Goal: Task Accomplishment & Management: Manage account settings

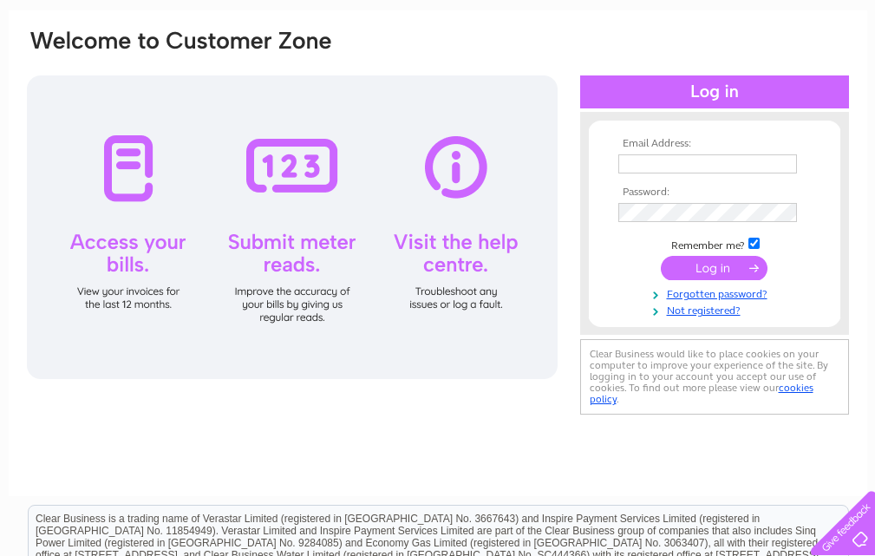
scroll to position [109, 0]
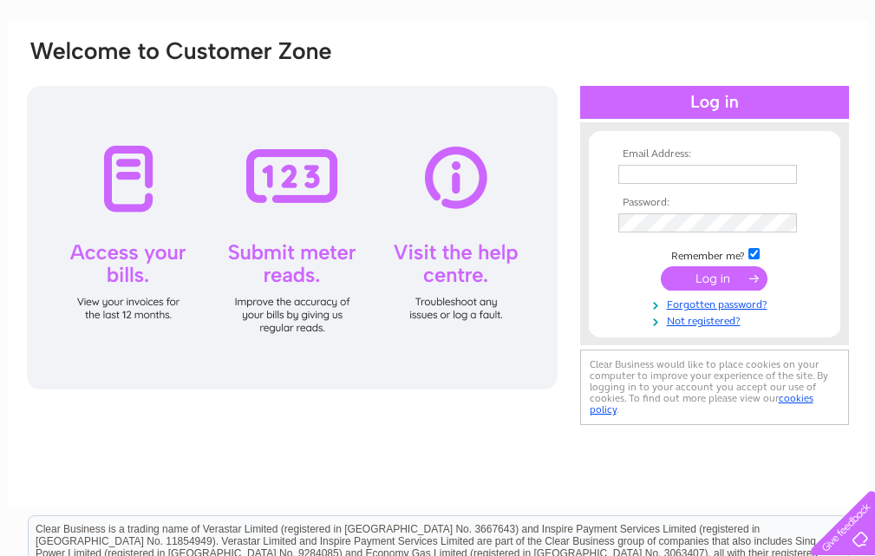
type input "[EMAIL_ADDRESS][DOMAIN_NAME]"
click at [702, 279] on input "submit" at bounding box center [714, 278] width 107 height 24
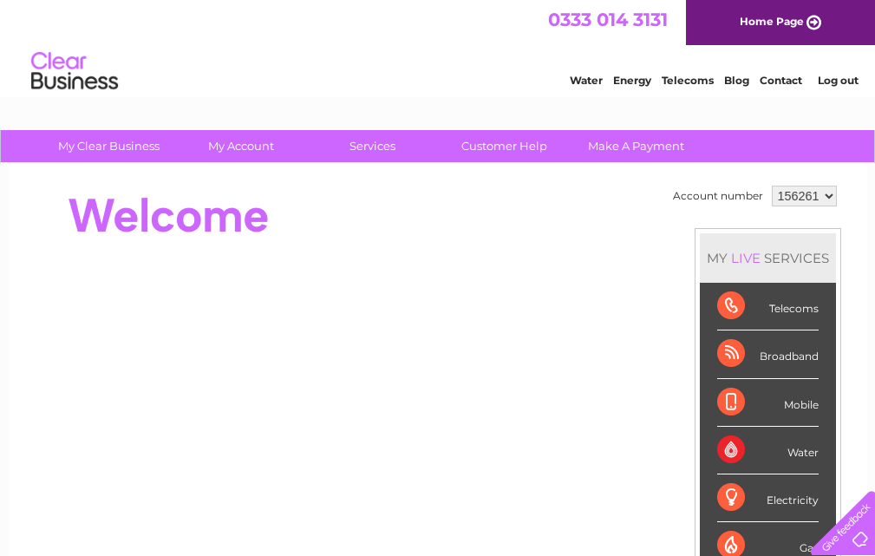
click at [739, 355] on div "Broadband" at bounding box center [767, 354] width 101 height 48
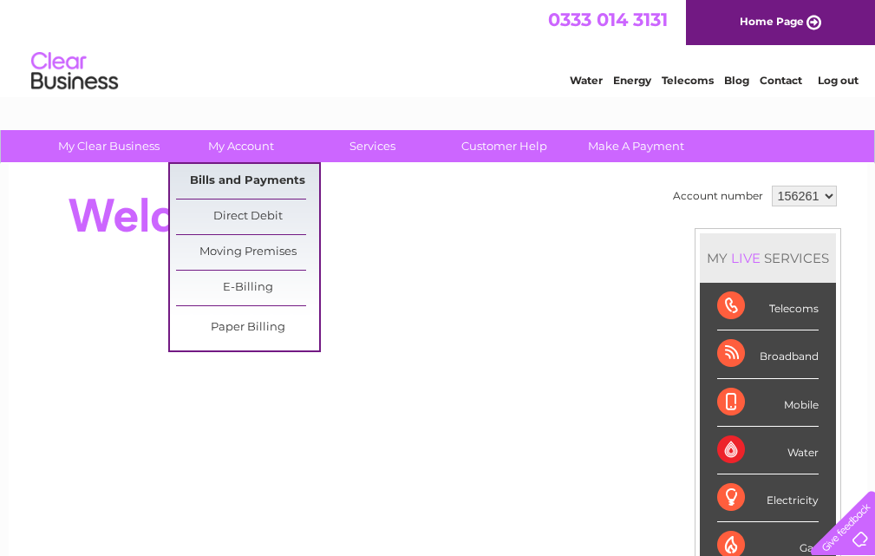
click at [243, 176] on link "Bills and Payments" at bounding box center [247, 181] width 143 height 35
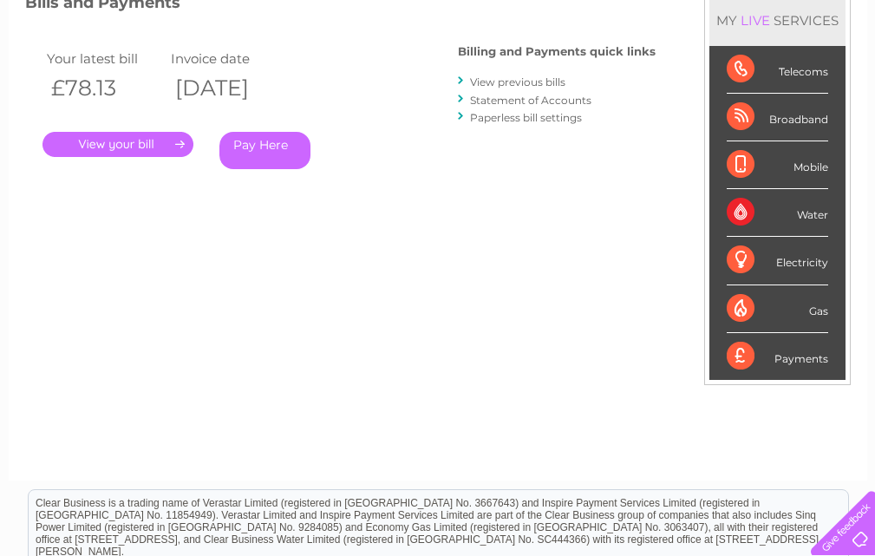
scroll to position [260, 0]
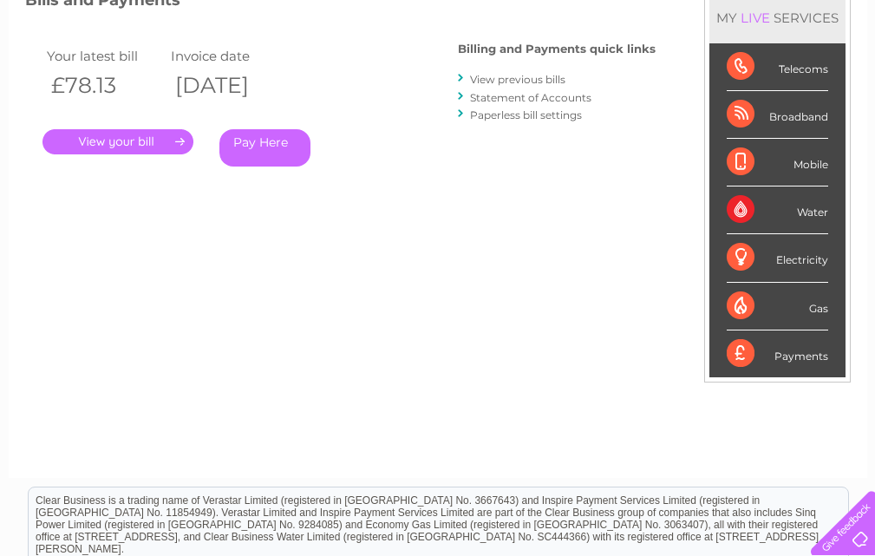
click at [93, 139] on link "." at bounding box center [117, 141] width 151 height 25
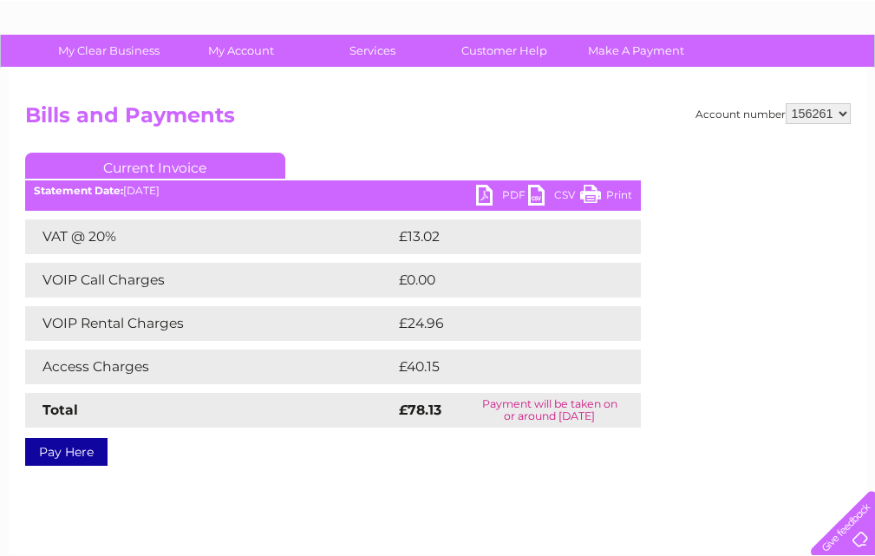
scroll to position [56, 0]
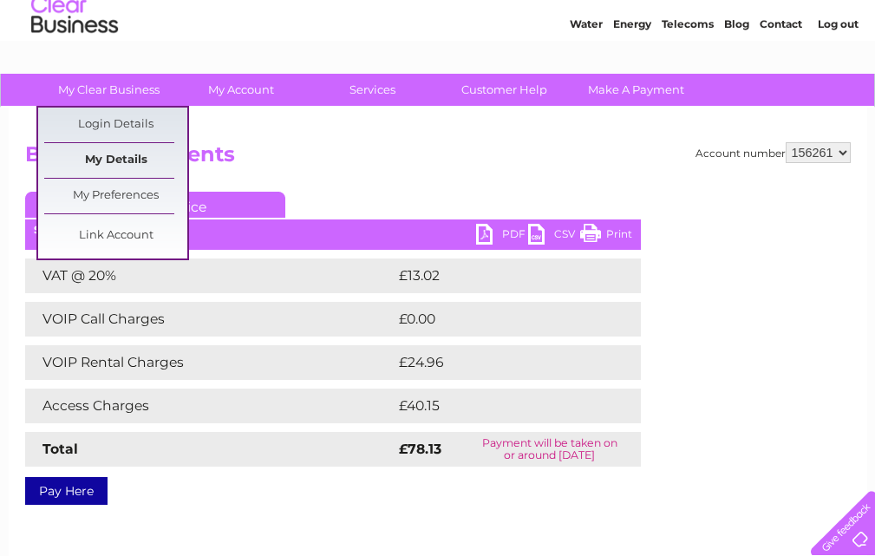
click at [124, 161] on link "My Details" at bounding box center [115, 160] width 143 height 35
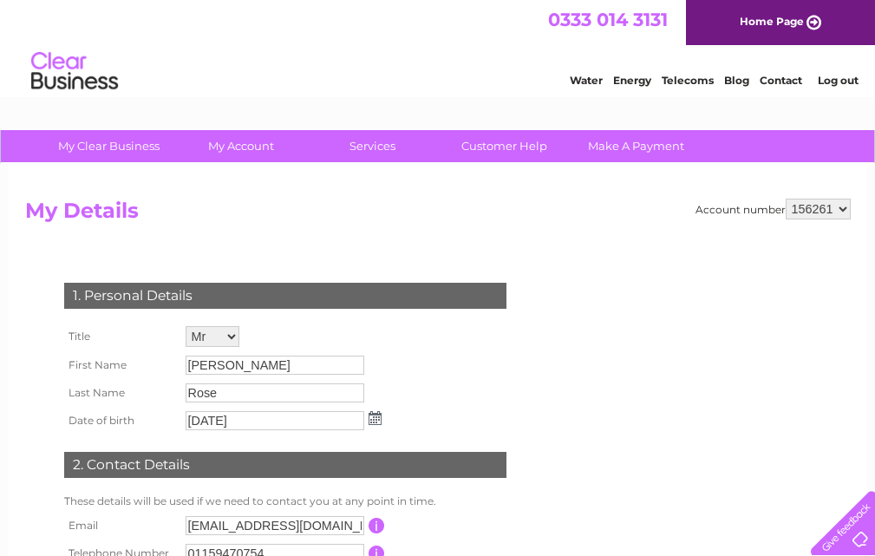
click at [685, 75] on link "Telecoms" at bounding box center [687, 80] width 52 height 13
